Goal: Task Accomplishment & Management: Manage account settings

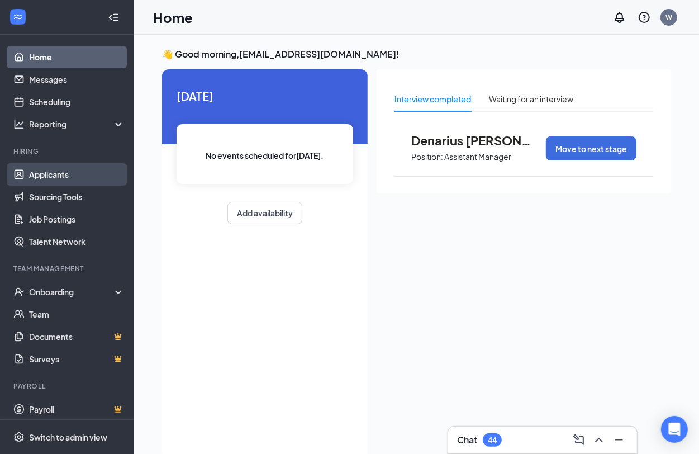
click at [45, 174] on link "Applicants" at bounding box center [77, 174] width 96 height 22
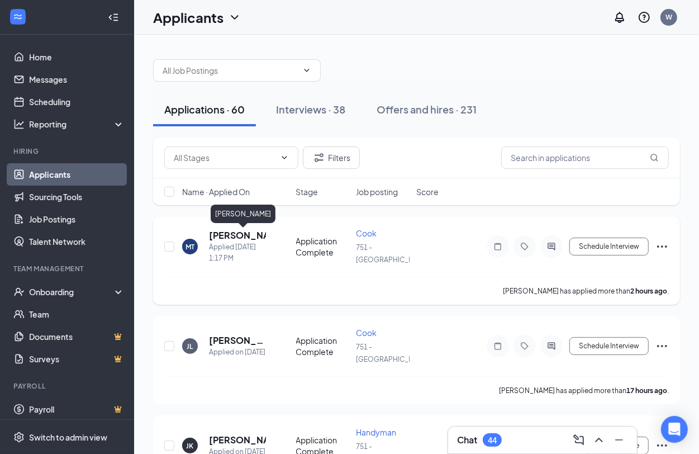
click at [249, 239] on h5 "[PERSON_NAME]" at bounding box center [237, 235] width 57 height 12
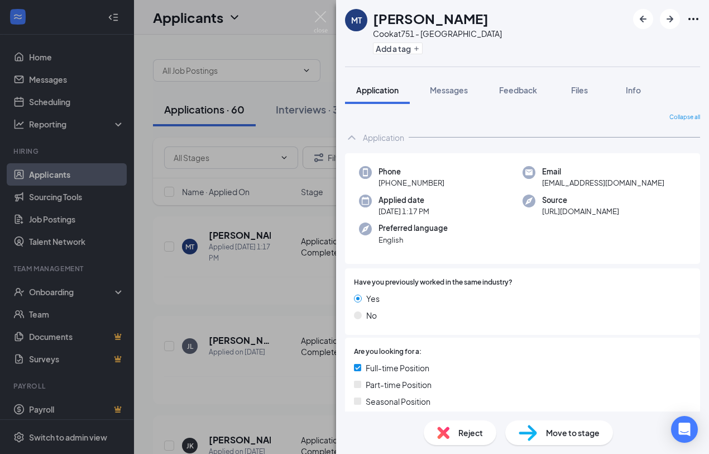
click at [582, 449] on div "Reject Move to stage" at bounding box center [522, 432] width 373 height 42
click at [577, 434] on span "Move to stage" at bounding box center [573, 432] width 54 height 12
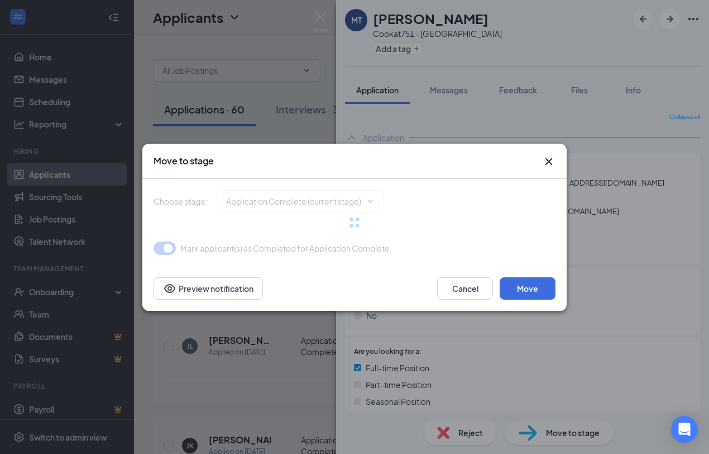
type input "Onsite Interview (next stage)"
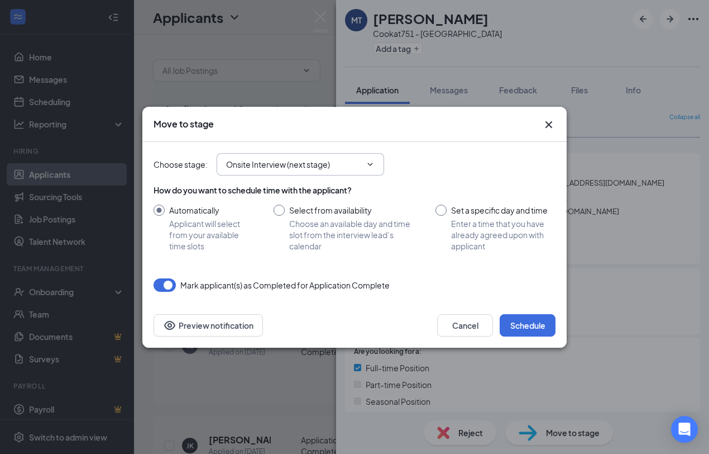
click at [368, 154] on span "Onsite Interview (next stage)" at bounding box center [301, 164] width 168 height 22
click at [366, 162] on icon "ChevronDown" at bounding box center [370, 164] width 9 height 9
click at [366, 163] on icon "ChevronDown" at bounding box center [370, 164] width 9 height 9
click at [281, 160] on input "Onsite Interview (next stage)" at bounding box center [293, 164] width 135 height 12
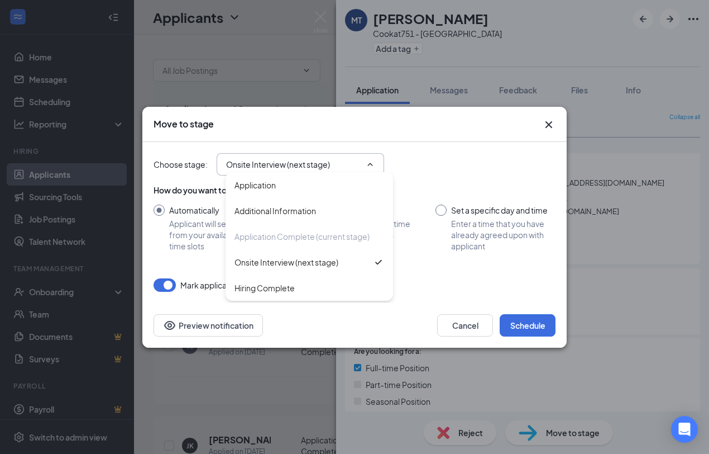
click at [479, 96] on div "Move to stage Choose stage : Onsite Interview (next stage) Application Addition…" at bounding box center [354, 227] width 709 height 454
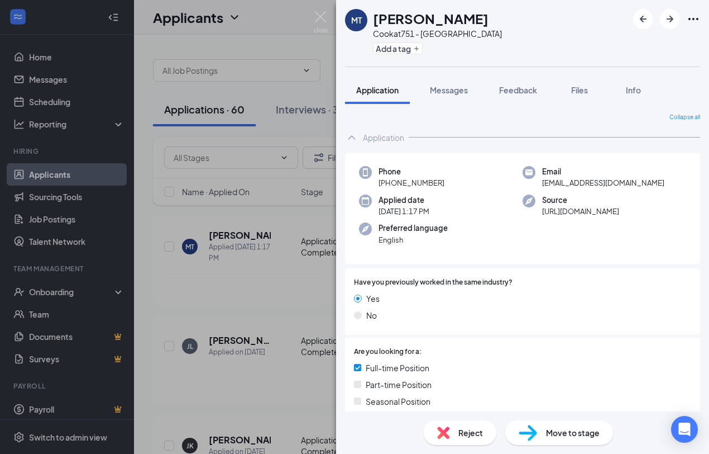
click at [156, 226] on div "MT Max Turner Cook at 751 - Edwardsville Add a tag Application Messages Feedbac…" at bounding box center [354, 227] width 709 height 454
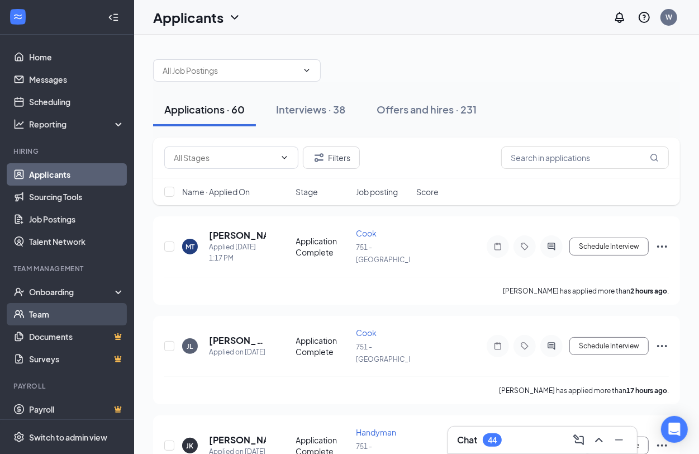
click at [40, 313] on link "Team" at bounding box center [77, 314] width 96 height 22
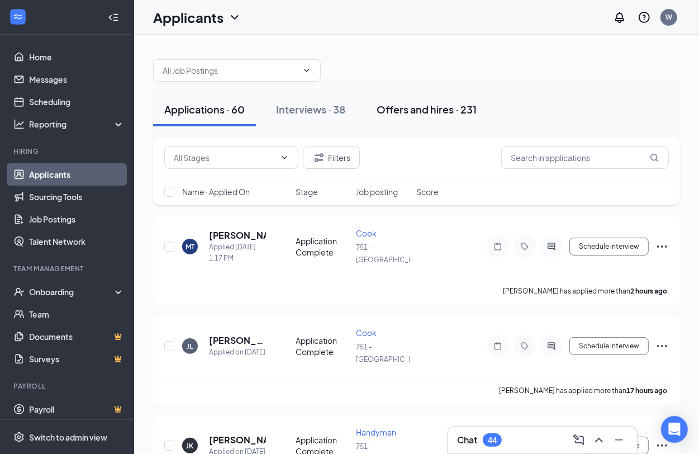
click at [442, 118] on button "Offers and hires · 231" at bounding box center [426, 110] width 122 height 34
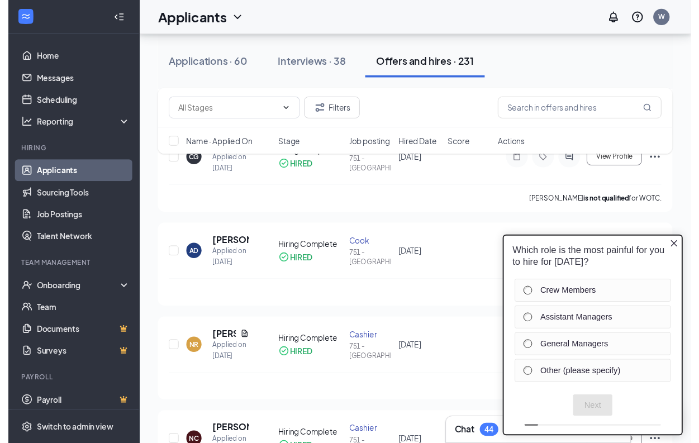
scroll to position [1047, 0]
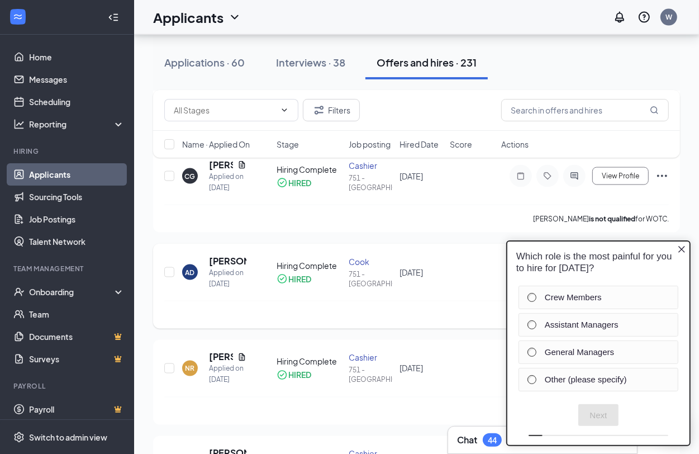
click at [441, 296] on div "AD [PERSON_NAME] Applied on [DATE] Hiring Complete HIRED [PERSON_NAME] 751 - [G…" at bounding box center [416, 278] width 504 height 46
click at [225, 261] on h5 "[PERSON_NAME]" at bounding box center [227, 261] width 37 height 12
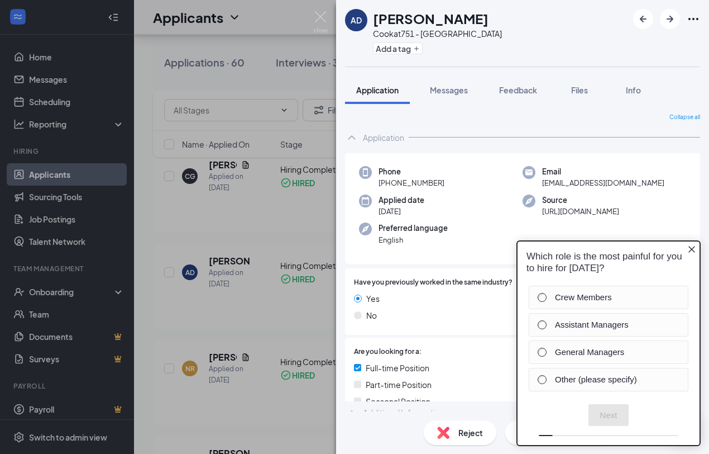
click at [693, 245] on icon "Close button" at bounding box center [692, 248] width 9 height 9
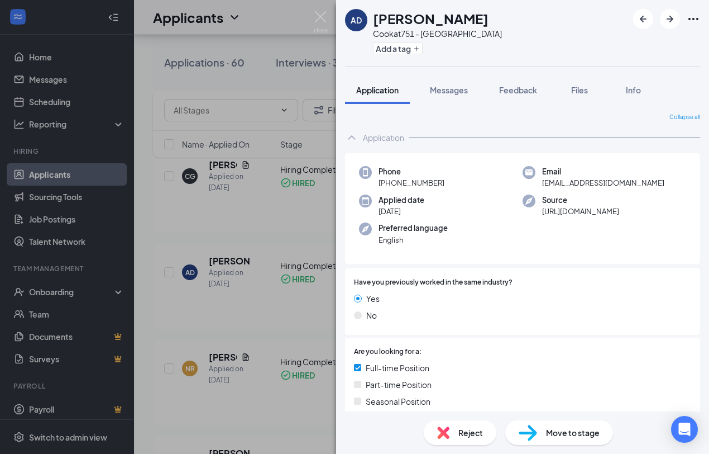
click at [561, 431] on span "Move to stage" at bounding box center [573, 432] width 54 height 12
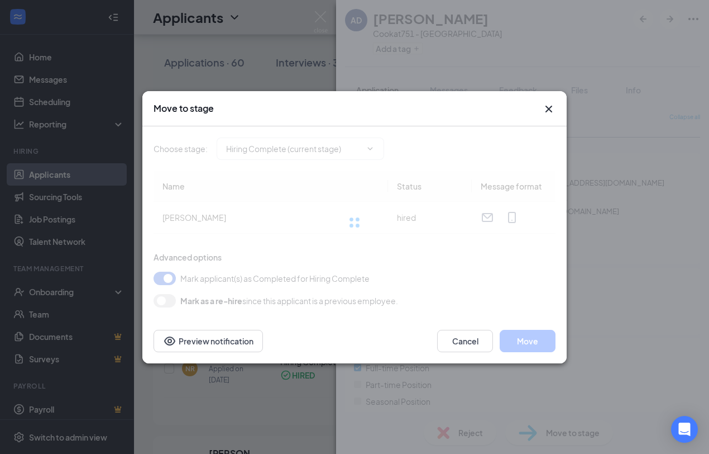
type input "Hiring Complete (current stage)"
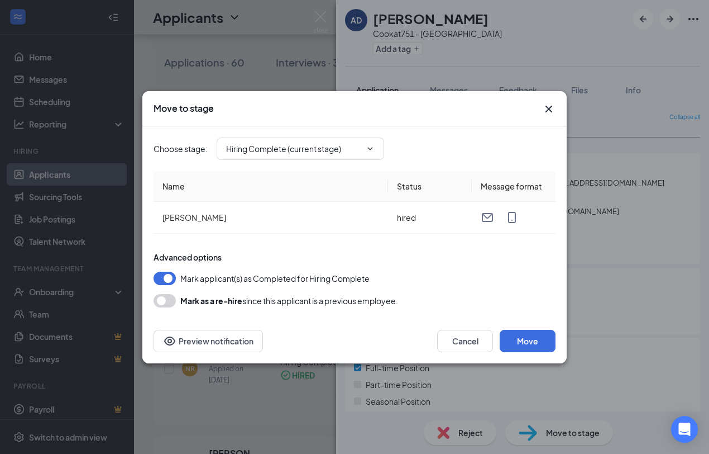
click at [554, 107] on icon "Cross" at bounding box center [548, 108] width 13 height 13
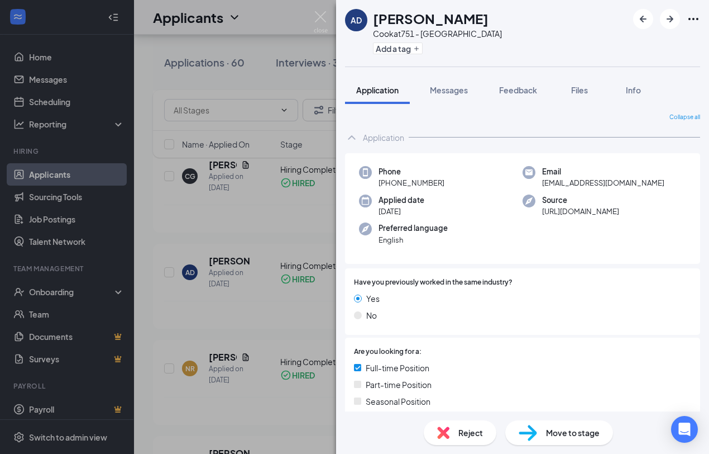
click at [258, 327] on div "AD [PERSON_NAME] at 751 - [GEOGRAPHIC_DATA] Add a tag Application Messages Feed…" at bounding box center [354, 227] width 709 height 454
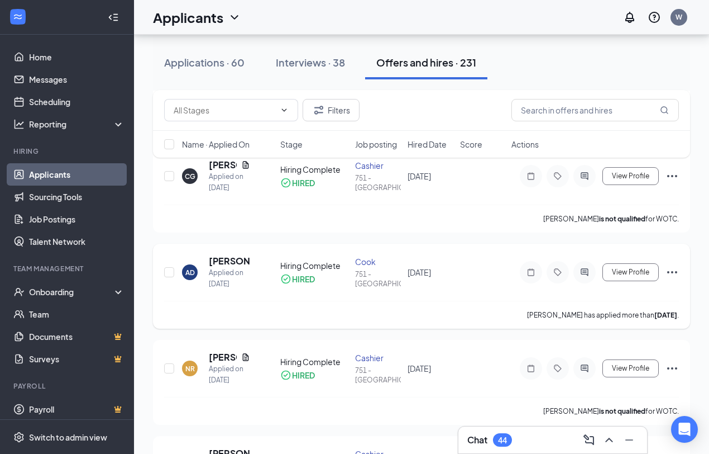
click at [251, 287] on div "AD [PERSON_NAME] Applied on [DATE]" at bounding box center [228, 272] width 92 height 35
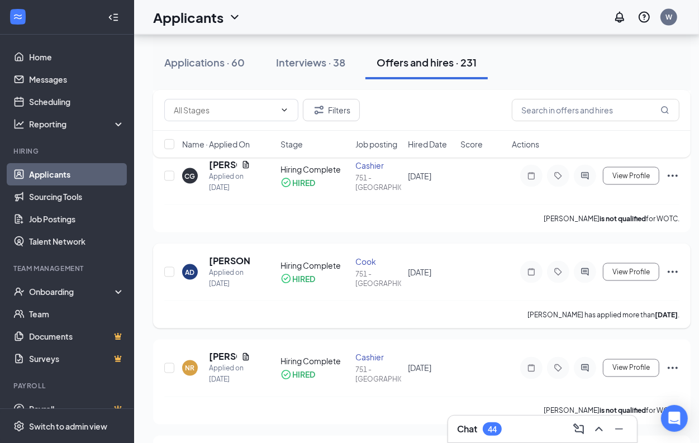
click at [603, 317] on p "[PERSON_NAME] has applied more than [DATE] ." at bounding box center [603, 314] width 152 height 9
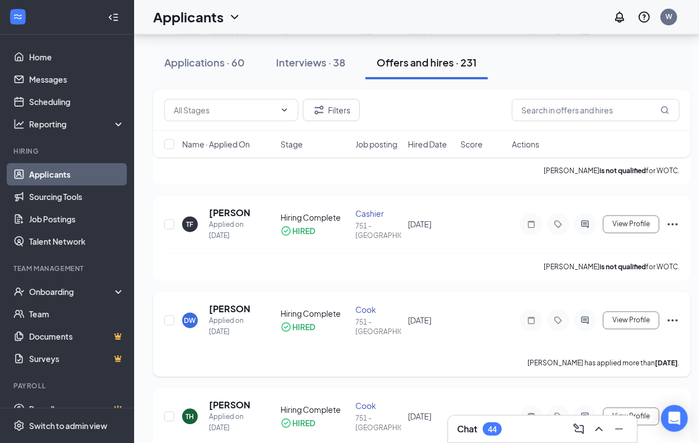
scroll to position [1397, 0]
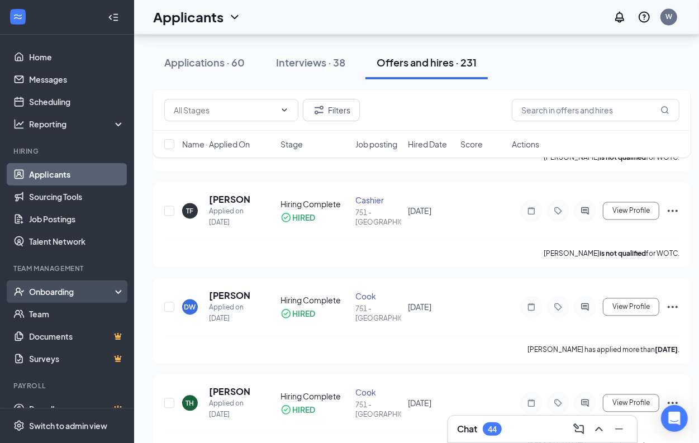
click at [20, 299] on div "Onboarding" at bounding box center [67, 291] width 134 height 22
click at [20, 297] on div "Onboarding" at bounding box center [67, 291] width 134 height 22
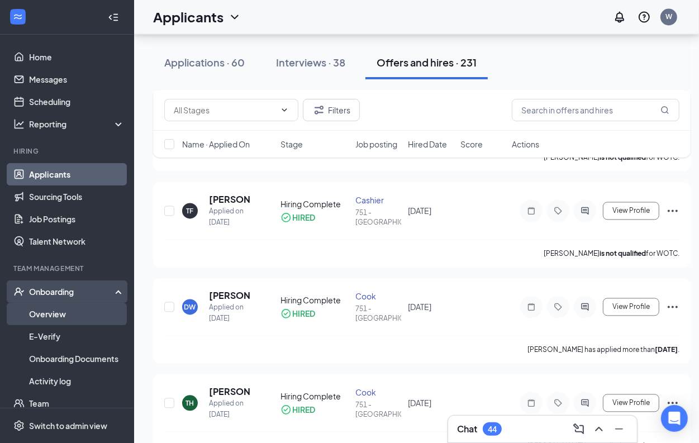
click at [73, 322] on link "Overview" at bounding box center [77, 314] width 96 height 22
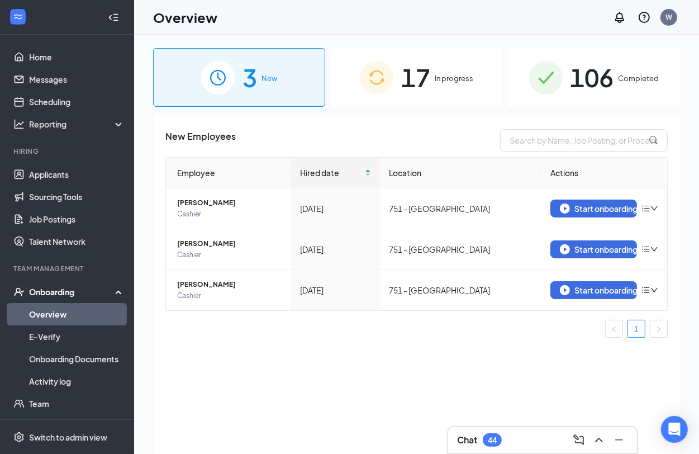
click at [48, 313] on link "Overview" at bounding box center [77, 314] width 96 height 22
click at [96, 292] on div "Onboarding" at bounding box center [72, 291] width 86 height 11
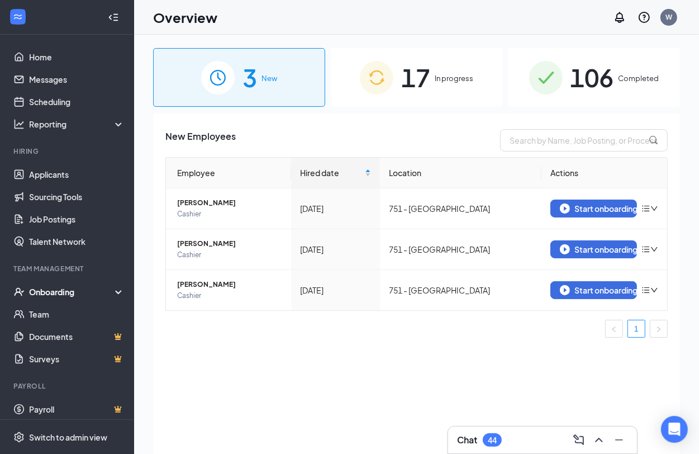
click at [94, 293] on div "Onboarding" at bounding box center [72, 291] width 86 height 11
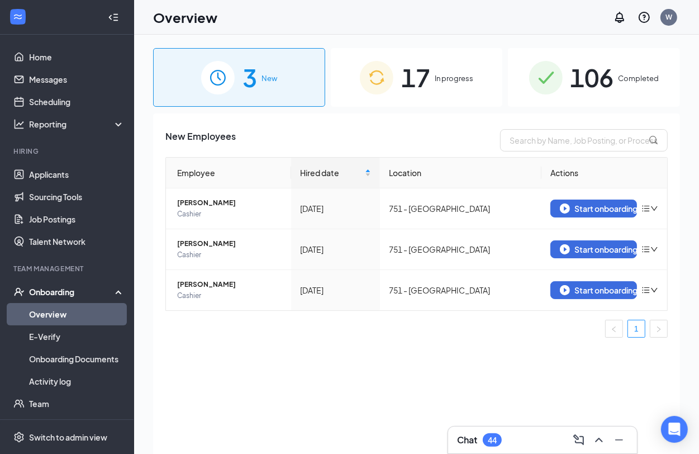
click at [49, 292] on div "Onboarding" at bounding box center [72, 291] width 86 height 11
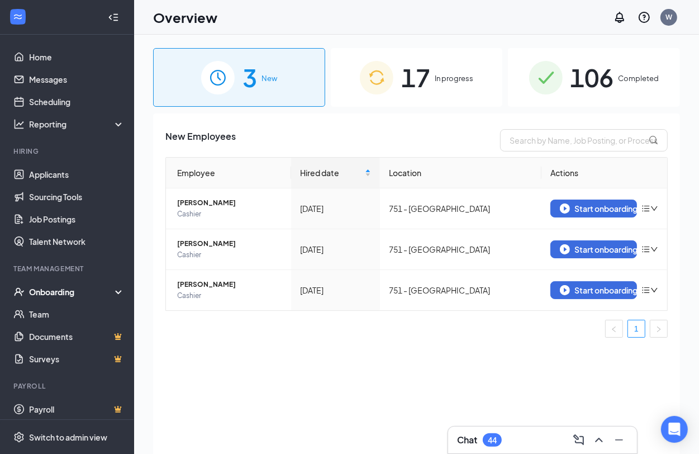
click at [60, 271] on div "Team Management" at bounding box center [67, 268] width 109 height 9
click at [51, 292] on div "Onboarding" at bounding box center [72, 291] width 86 height 11
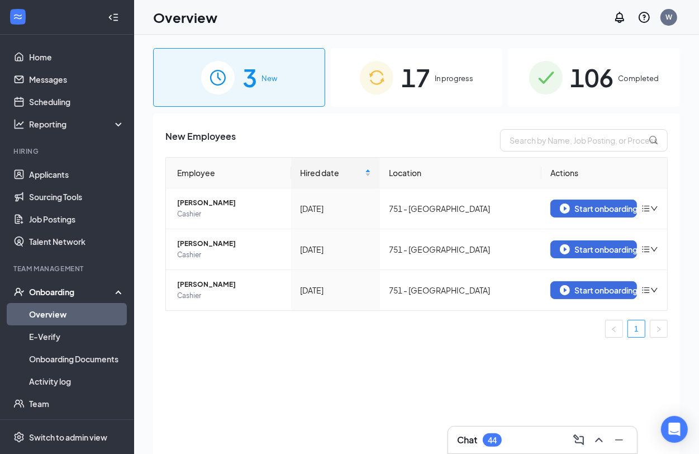
click at [50, 295] on div "Onboarding" at bounding box center [72, 291] width 86 height 11
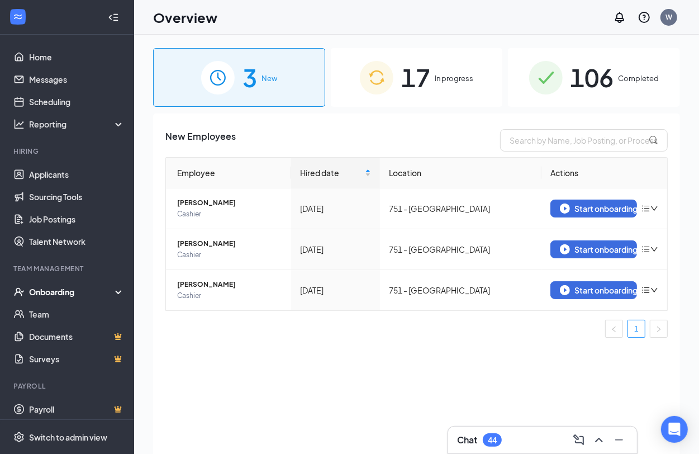
click at [436, 73] on span "In progress" at bounding box center [454, 78] width 39 height 11
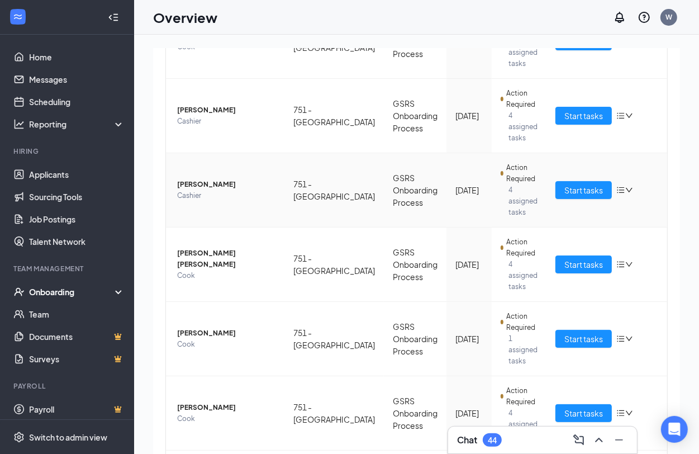
scroll to position [489, 0]
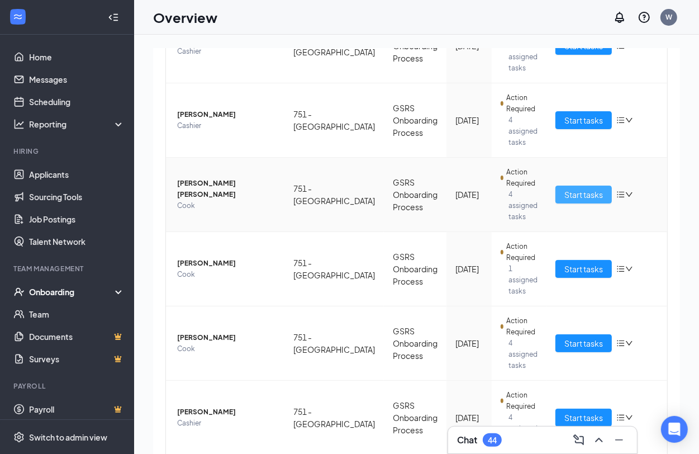
click at [564, 196] on span "Start tasks" at bounding box center [583, 194] width 39 height 12
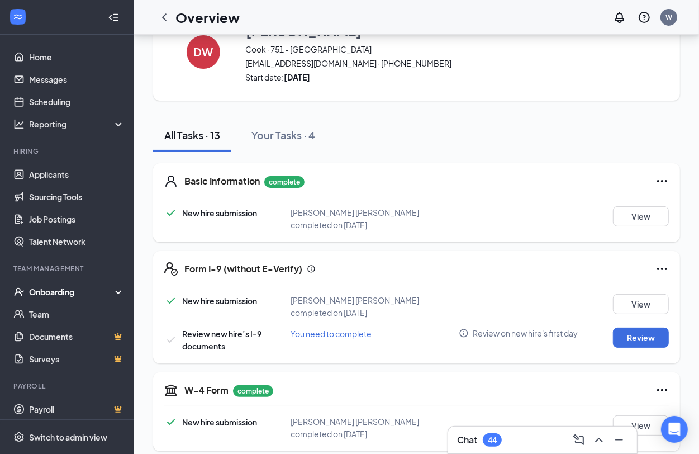
scroll to position [70, 0]
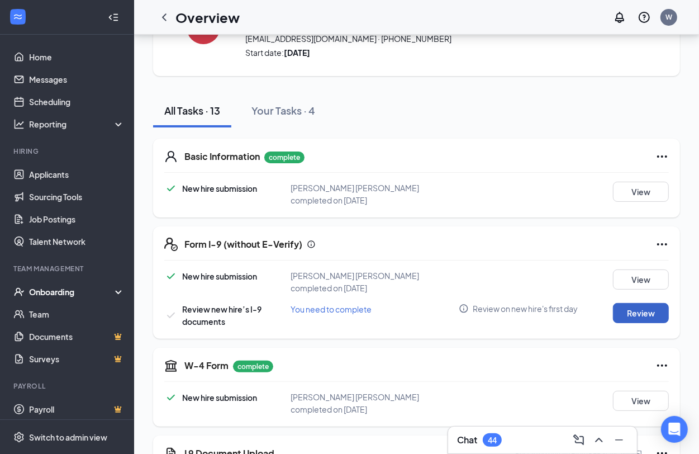
click at [654, 307] on button "Review" at bounding box center [641, 313] width 56 height 20
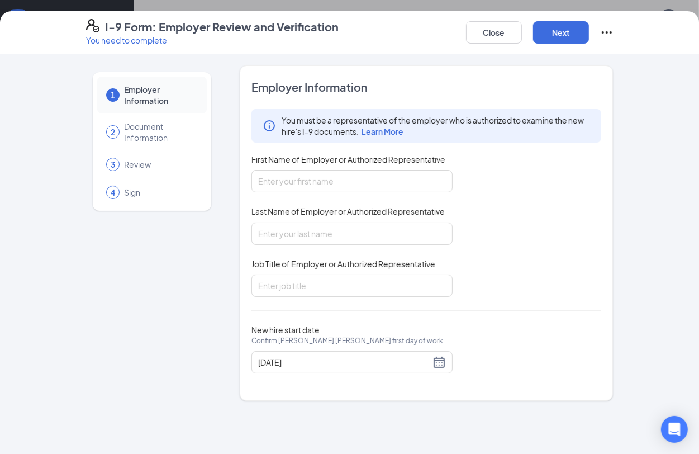
click at [134, 148] on div "2 Document Information" at bounding box center [151, 131] width 109 height 37
click at [297, 183] on input "First Name of Employer or Authorized Representative" at bounding box center [351, 181] width 201 height 22
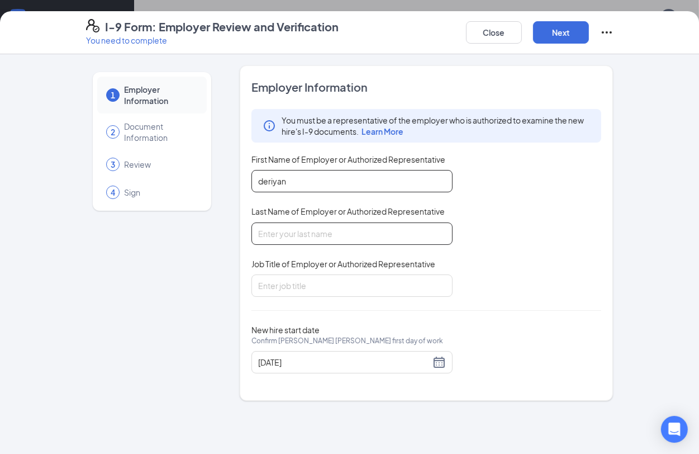
type input "deriyan"
click at [280, 229] on input "Last Name of Employer or Authorized Representative" at bounding box center [351, 233] width 201 height 22
type input "[PERSON_NAME]"
click at [263, 180] on input "deriyan" at bounding box center [351, 181] width 201 height 22
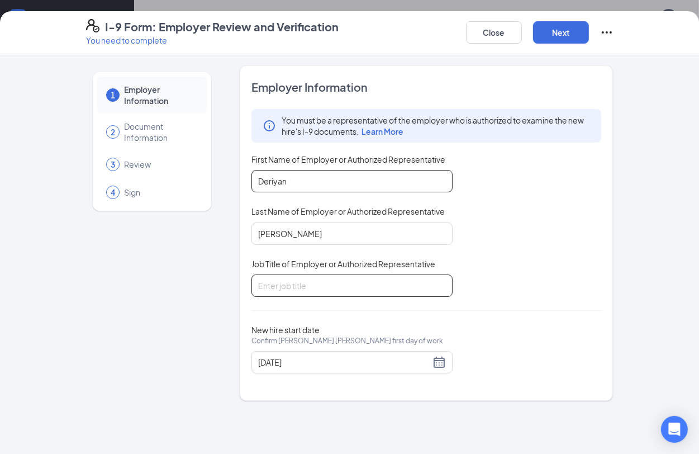
type input "Deriyan"
click at [347, 287] on input "Job Title of Employer or Authorized Representative" at bounding box center [351, 285] width 201 height 22
type input "general manger"
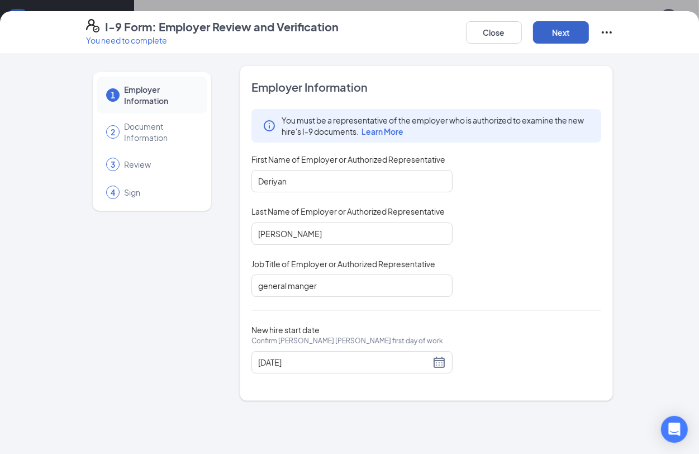
click at [546, 35] on button "Next" at bounding box center [561, 32] width 56 height 22
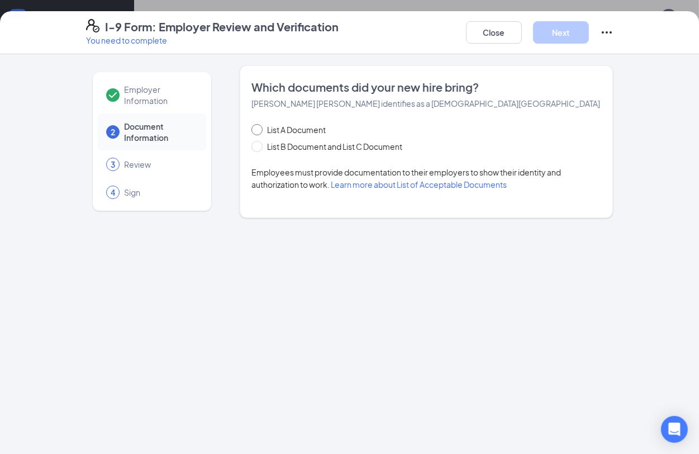
click at [317, 130] on span "List A Document" at bounding box center [297, 129] width 68 height 12
click at [259, 130] on input "List A Document" at bounding box center [255, 128] width 8 height 8
radio input "true"
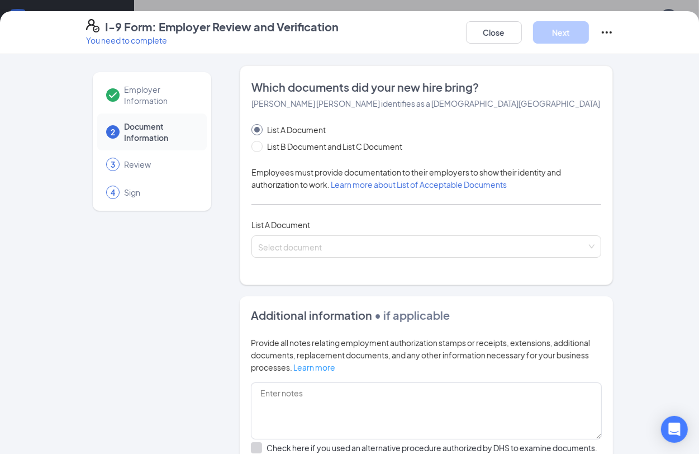
click at [240, 144] on div "Which documents did your new hire bring? [PERSON_NAME] [PERSON_NAME] identifies…" at bounding box center [427, 175] width 374 height 220
click at [251, 146] on input "List B Document and List C Document" at bounding box center [255, 145] width 8 height 8
radio input "true"
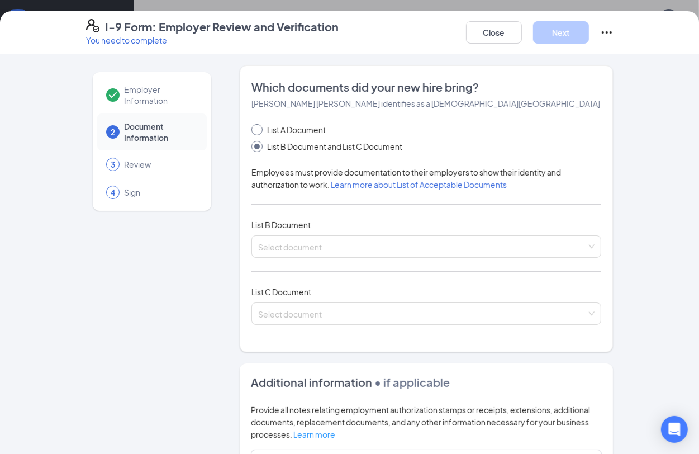
click at [251, 125] on input "List A Document" at bounding box center [255, 128] width 8 height 8
radio input "true"
radio input "false"
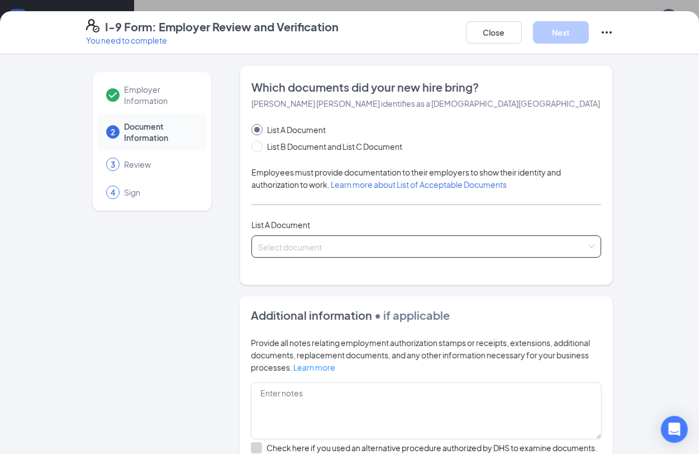
click at [460, 240] on input "search" at bounding box center [422, 244] width 329 height 17
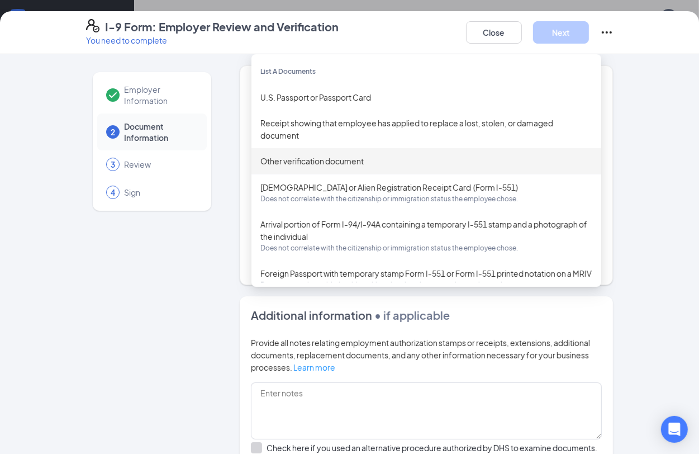
click at [314, 165] on div "Other verification document" at bounding box center [426, 161] width 332 height 12
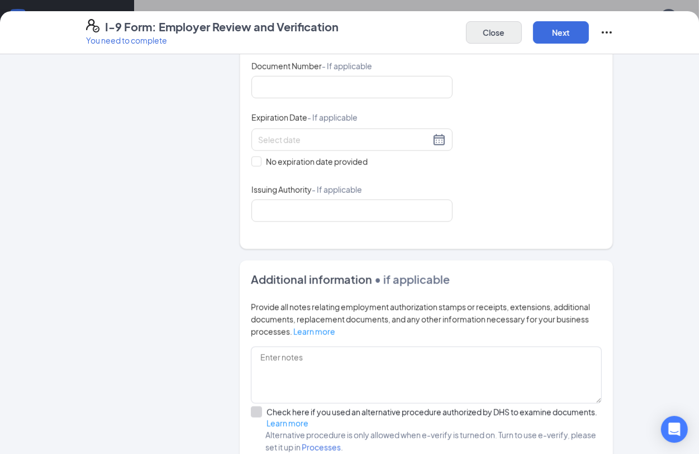
scroll to position [672, 0]
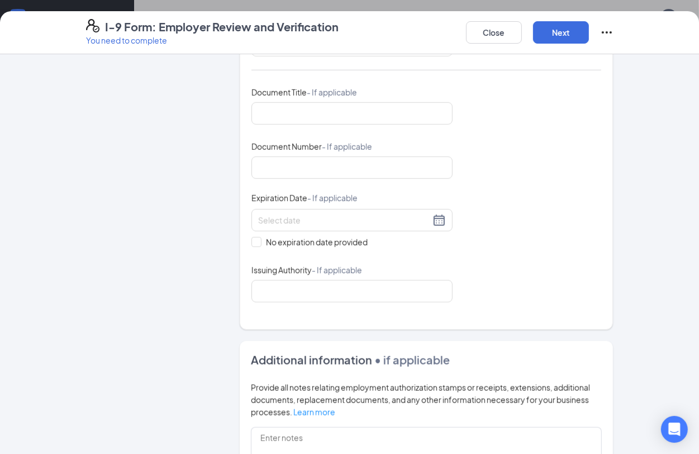
click at [482, 19] on div "Close Next" at bounding box center [539, 32] width 147 height 27
click at [484, 25] on button "Close" at bounding box center [494, 32] width 56 height 22
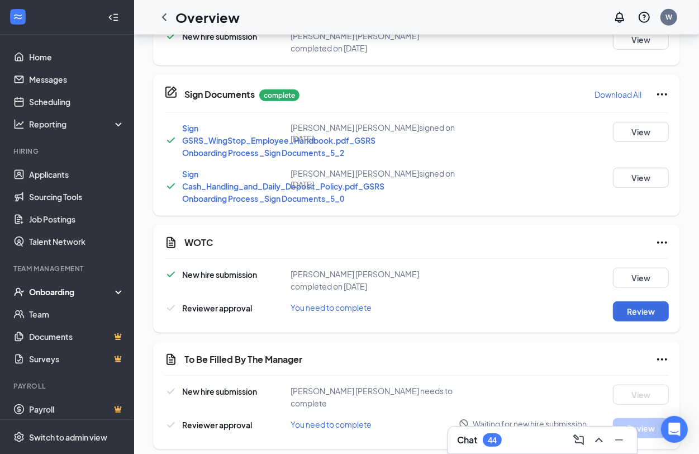
scroll to position [636, 0]
click at [652, 309] on button "Review" at bounding box center [641, 311] width 56 height 20
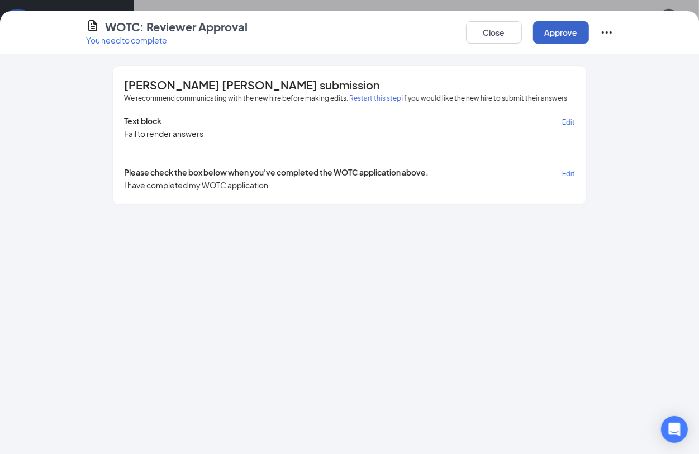
click at [542, 40] on button "Approve" at bounding box center [561, 32] width 56 height 22
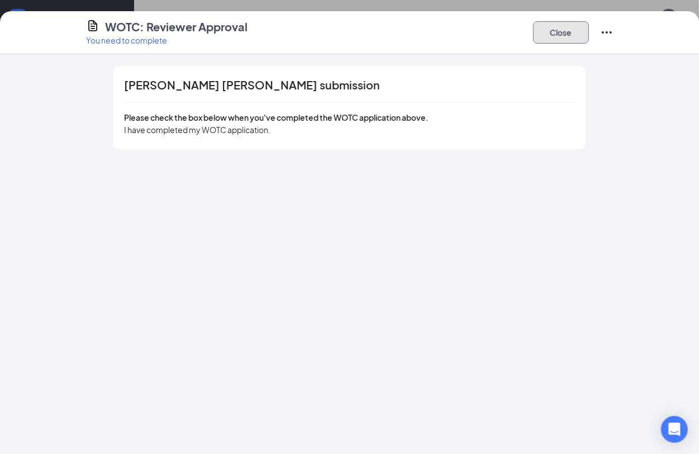
click at [561, 27] on button "Close" at bounding box center [561, 32] width 56 height 22
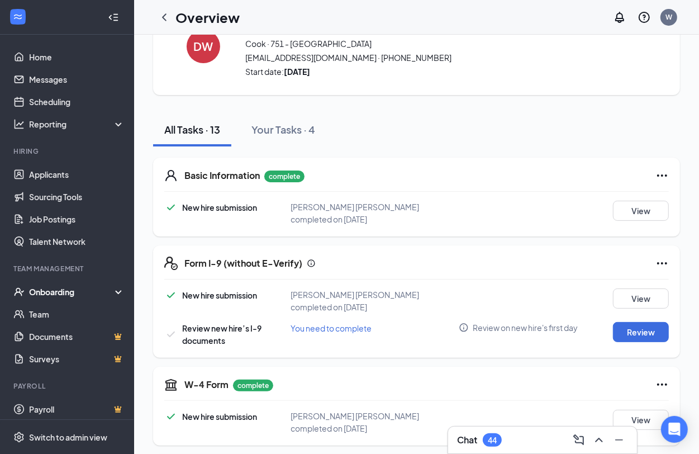
scroll to position [12, 0]
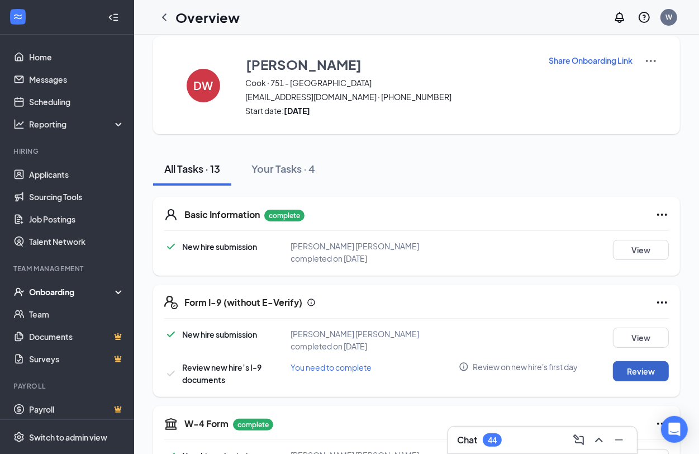
click at [636, 370] on button "Review" at bounding box center [641, 371] width 56 height 20
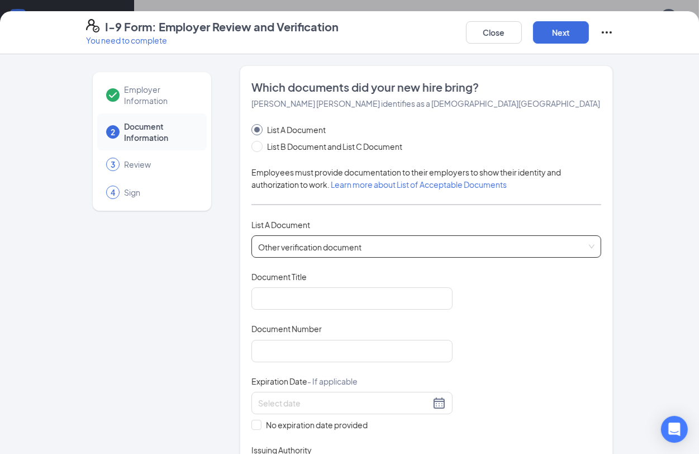
click at [364, 247] on span "Other verification document" at bounding box center [426, 246] width 337 height 21
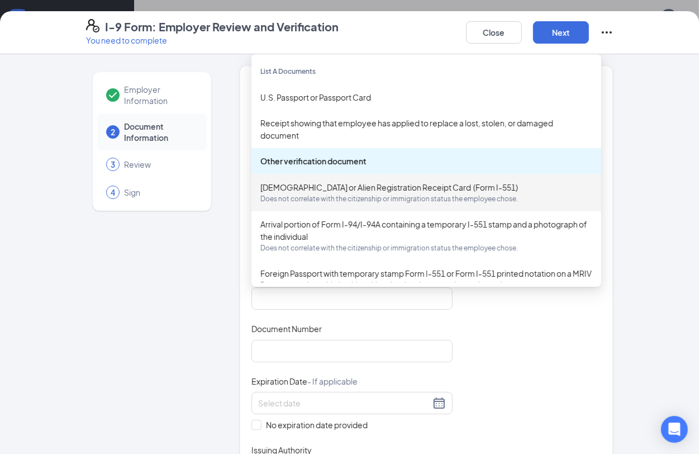
click at [369, 205] on div "[DEMOGRAPHIC_DATA] or Alien Registration Receipt Card (Form I-551) Does not cor…" at bounding box center [426, 192] width 350 height 37
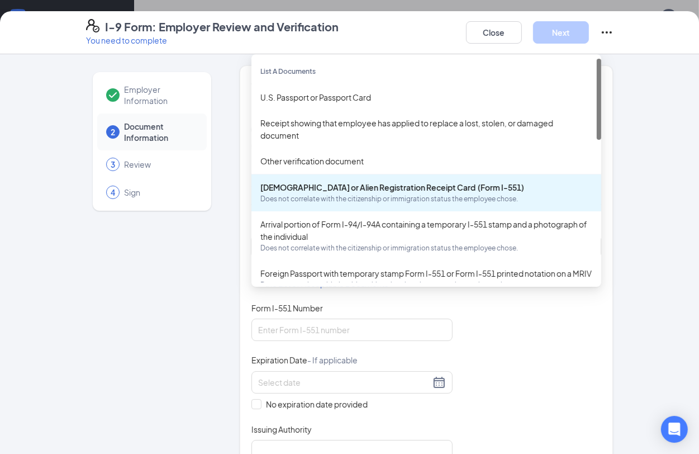
click at [404, 244] on div "[DEMOGRAPHIC_DATA] or Alien Registration Receipt Card (Form I-551) Does not cor…" at bounding box center [426, 246] width 350 height 22
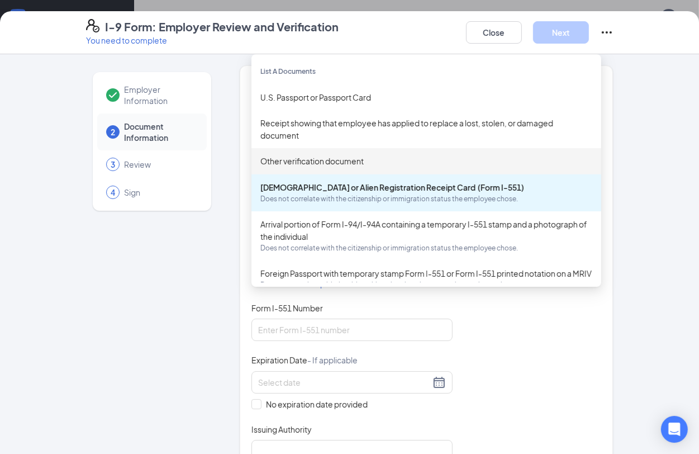
click at [288, 166] on div "Other verification document" at bounding box center [426, 161] width 332 height 12
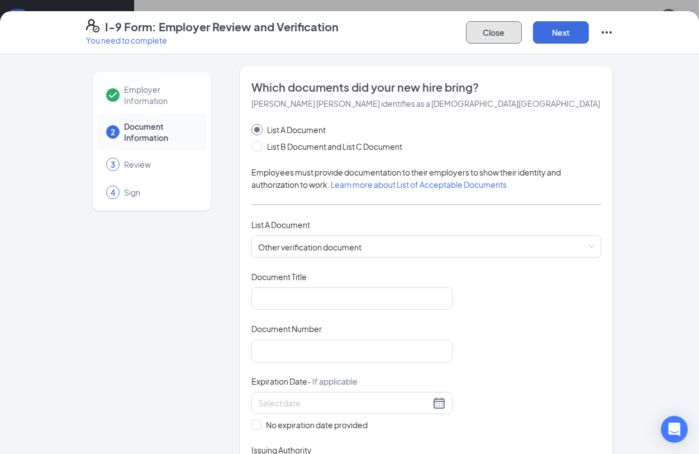
click at [492, 22] on button "Close" at bounding box center [494, 32] width 56 height 22
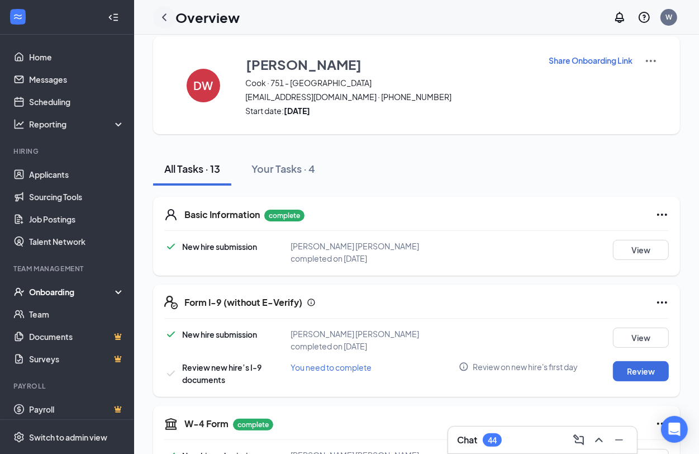
click at [166, 12] on icon "ChevronLeft" at bounding box center [164, 17] width 13 height 13
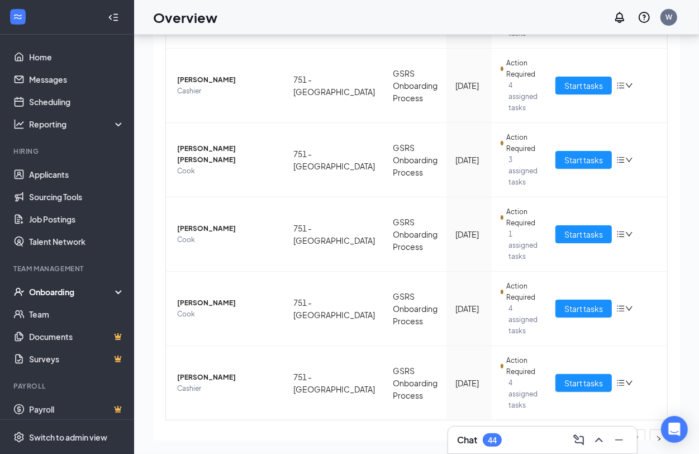
scroll to position [529, 0]
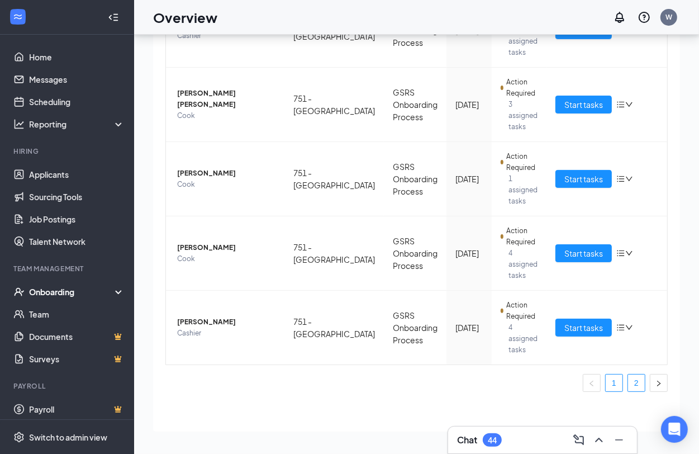
click at [630, 383] on link "2" at bounding box center [636, 382] width 17 height 17
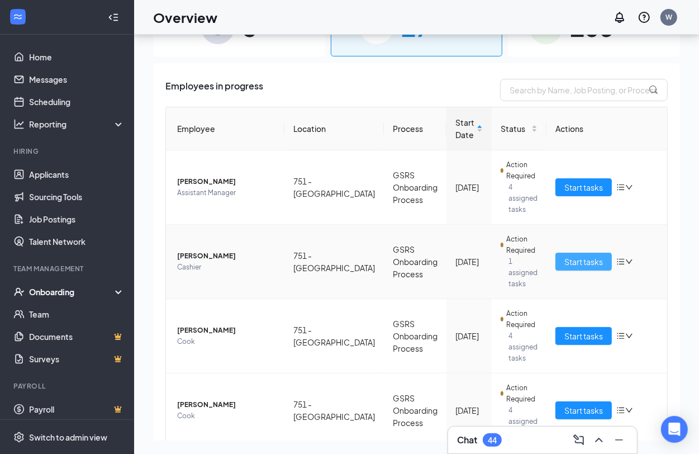
click at [569, 261] on span "Start tasks" at bounding box center [583, 261] width 39 height 12
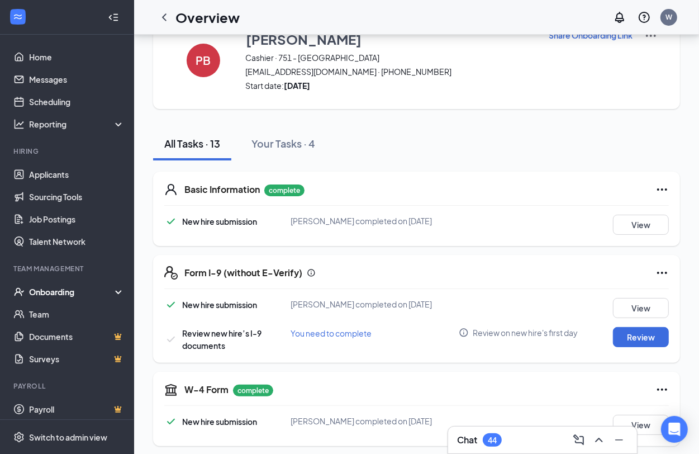
scroll to position [70, 0]
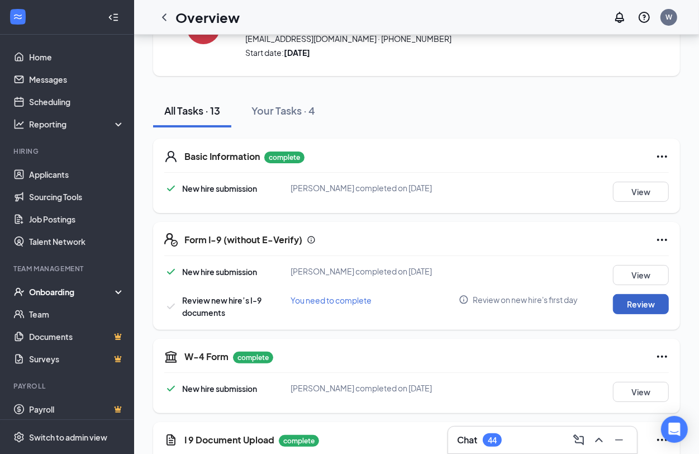
click at [658, 296] on button "Review" at bounding box center [641, 304] width 56 height 20
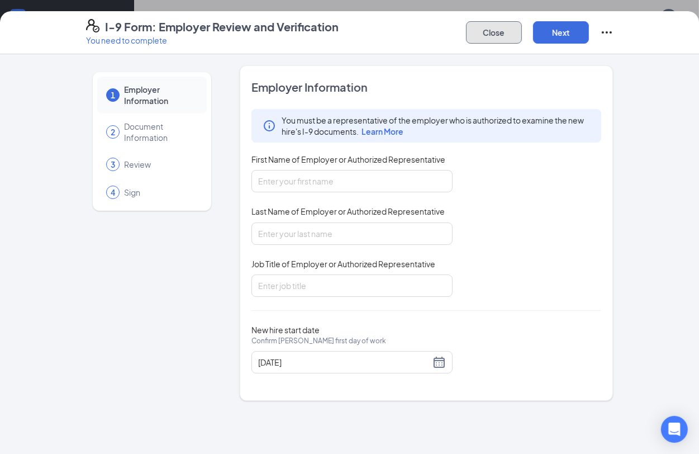
click at [474, 21] on button "Close" at bounding box center [494, 32] width 56 height 22
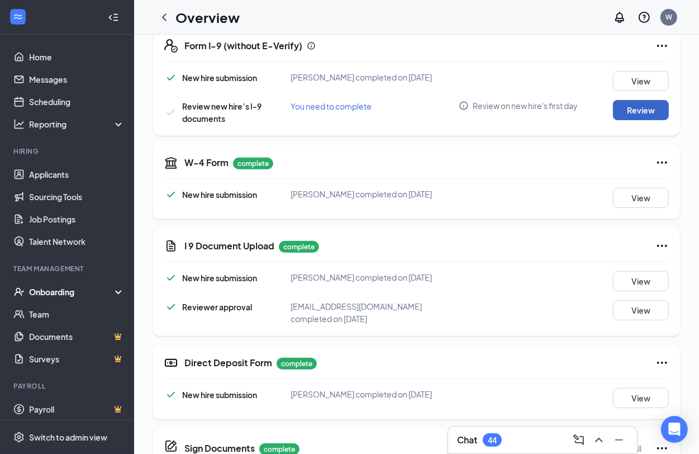
scroll to position [0, 0]
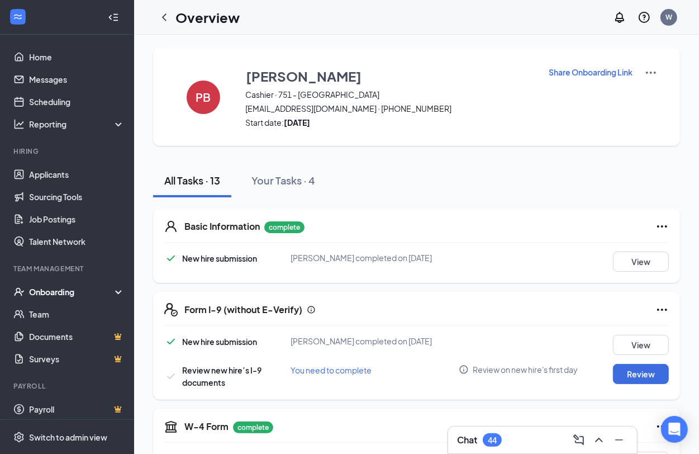
click at [162, 17] on icon "ChevronLeft" at bounding box center [164, 17] width 13 height 13
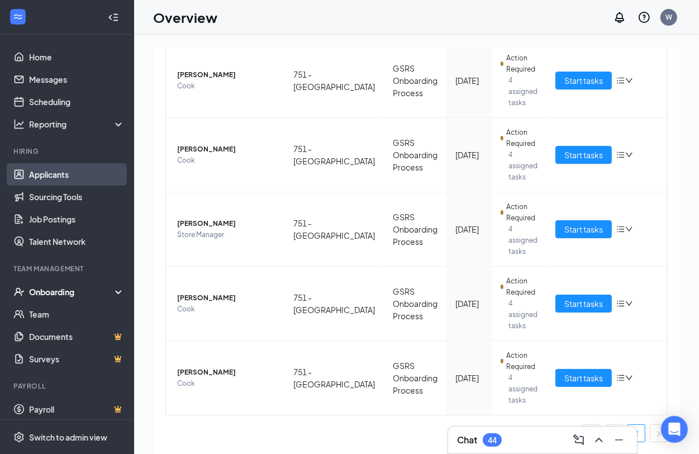
click at [53, 184] on link "Applicants" at bounding box center [77, 174] width 96 height 22
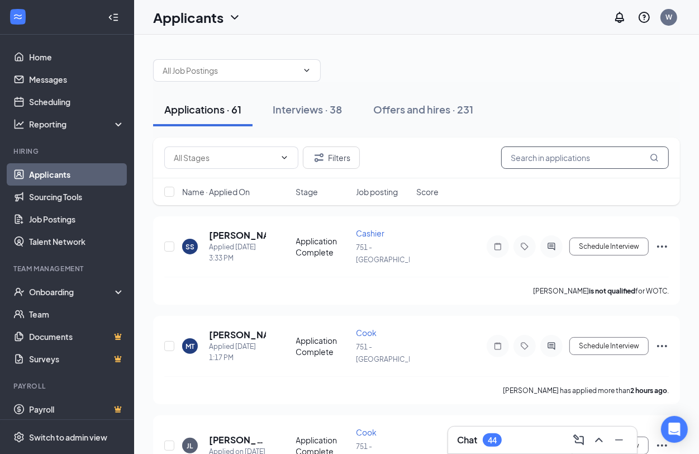
click at [549, 166] on input "text" at bounding box center [585, 157] width 168 height 22
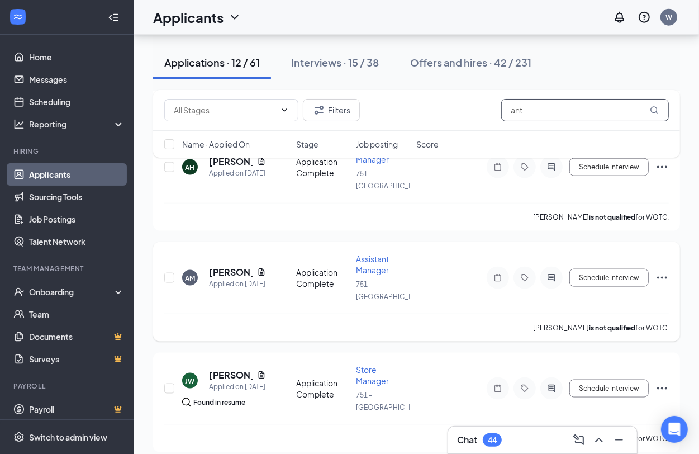
scroll to position [545, 0]
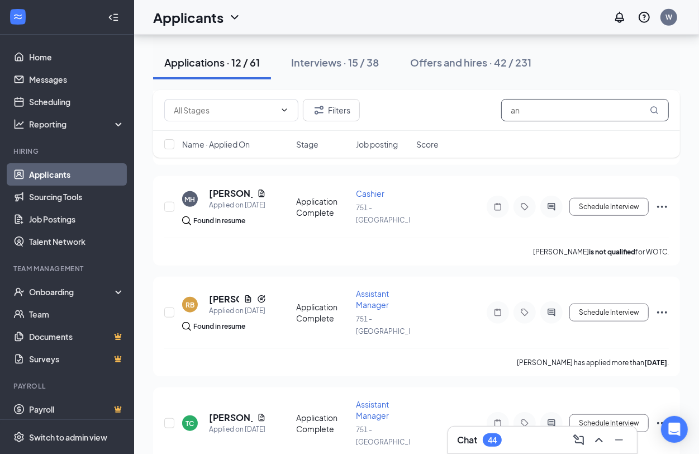
type input "a"
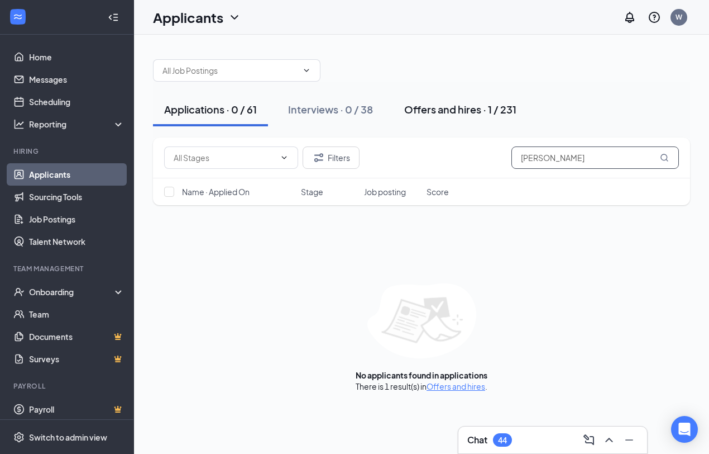
type input "[PERSON_NAME]"
click at [404, 110] on div "Offers and hires · 1 / 231" at bounding box center [460, 109] width 112 height 14
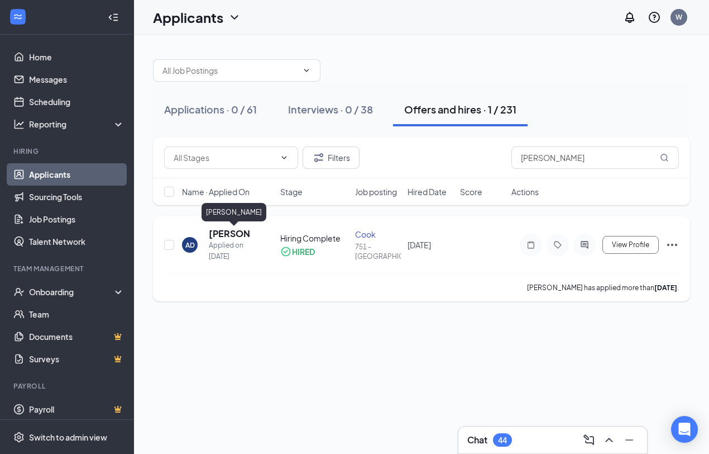
click at [182, 242] on div "AD" at bounding box center [190, 245] width 16 height 16
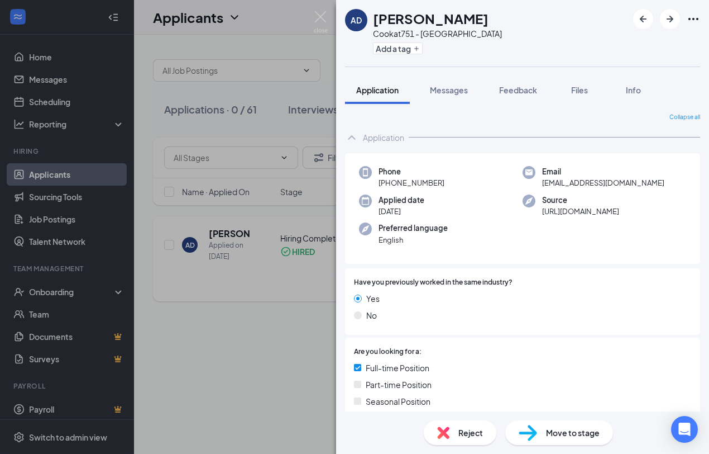
drag, startPoint x: 269, startPoint y: 304, endPoint x: 317, endPoint y: 271, distance: 58.3
click at [268, 305] on div "AD [PERSON_NAME] at 751 - [GEOGRAPHIC_DATA] Add a tag Application Messages Feed…" at bounding box center [354, 227] width 709 height 454
